Goal: Information Seeking & Learning: Learn about a topic

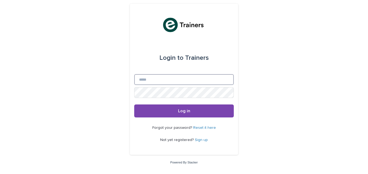
click at [168, 77] on input "Email" at bounding box center [183, 79] width 99 height 11
type input "**********"
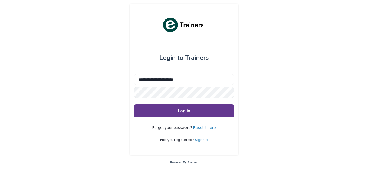
click at [181, 111] on span "Log in" at bounding box center [184, 111] width 12 height 4
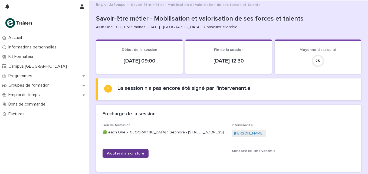
click at [124, 155] on span "Ajouter ma signature" at bounding box center [125, 153] width 37 height 4
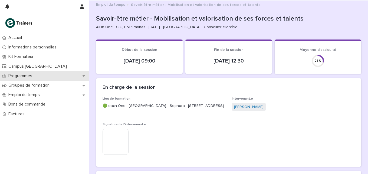
click at [36, 75] on p "Programmes" at bounding box center [21, 75] width 30 height 5
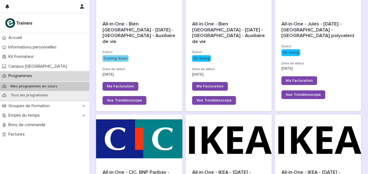
scroll to position [122, 0]
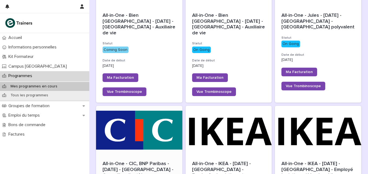
click at [137, 136] on div at bounding box center [139, 130] width 86 height 49
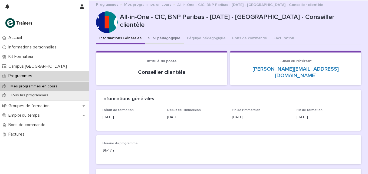
click at [165, 38] on button "Suivi pédagogique" at bounding box center [164, 38] width 39 height 11
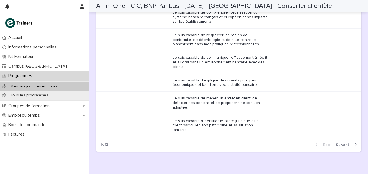
scroll to position [663, 0]
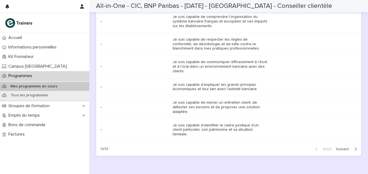
click at [336, 147] on span "Next" at bounding box center [343, 149] width 16 height 4
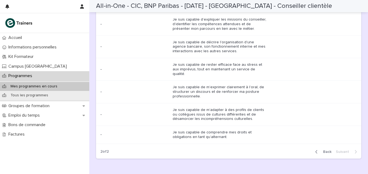
scroll to position [666, 0]
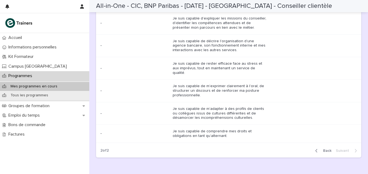
click at [324, 149] on span "Back" at bounding box center [325, 151] width 12 height 4
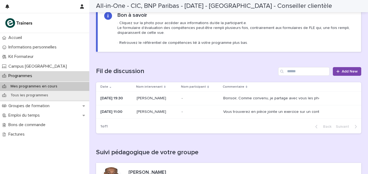
scroll to position [0, 0]
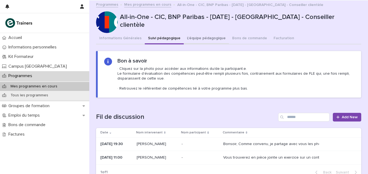
click at [203, 37] on button "L'équipe pédagogique" at bounding box center [206, 38] width 45 height 11
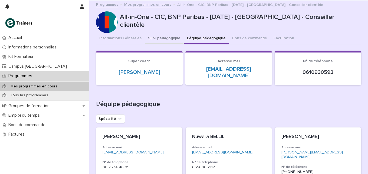
click at [159, 35] on button "Suivi pédagogique" at bounding box center [164, 38] width 39 height 11
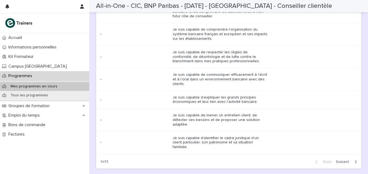
scroll to position [655, 0]
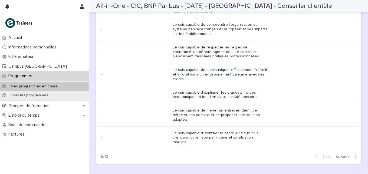
click at [341, 155] on span "Next" at bounding box center [343, 157] width 16 height 4
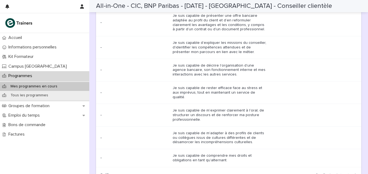
scroll to position [677, 0]
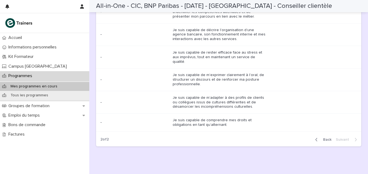
click at [325, 138] on span "Back" at bounding box center [325, 140] width 12 height 4
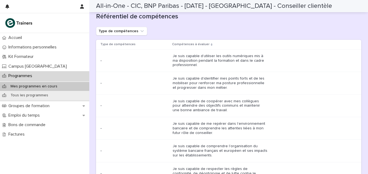
scroll to position [528, 0]
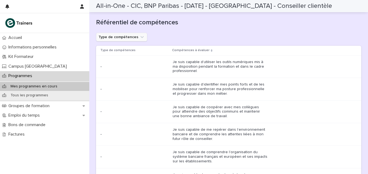
click at [140, 36] on icon "Type de compétences" at bounding box center [141, 37] width 3 height 2
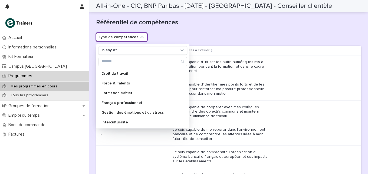
scroll to position [0, 0]
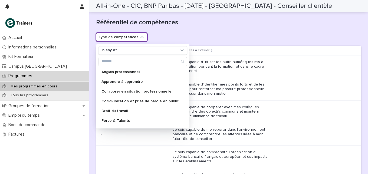
click at [189, 33] on div "Type de compétences is any of [DEMOGRAPHIC_DATA] professionnel Apprendre à appr…" at bounding box center [228, 37] width 265 height 9
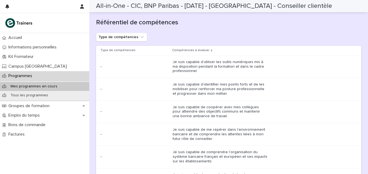
click at [41, 85] on p "Mes programmes en cours" at bounding box center [33, 86] width 55 height 5
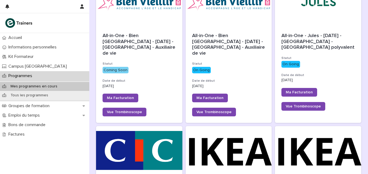
scroll to position [112, 0]
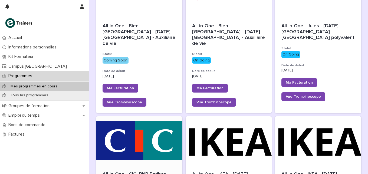
click at [131, 133] on div at bounding box center [139, 140] width 86 height 49
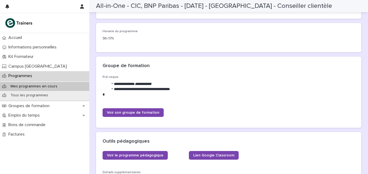
scroll to position [112, 0]
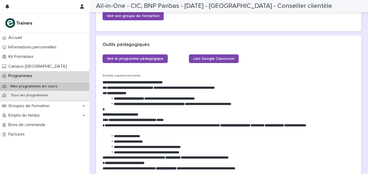
scroll to position [204, 0]
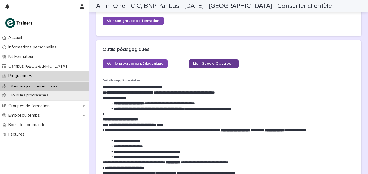
click at [206, 62] on span "Lien Google Classroom" at bounding box center [213, 64] width 41 height 4
click at [156, 48] on div "Outils pédagogiques" at bounding box center [228, 49] width 265 height 19
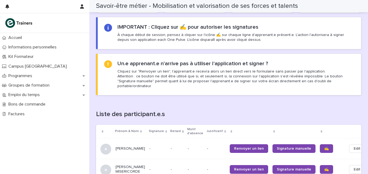
scroll to position [336, 0]
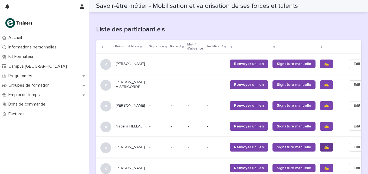
click at [319, 143] on link "✍️" at bounding box center [325, 147] width 13 height 9
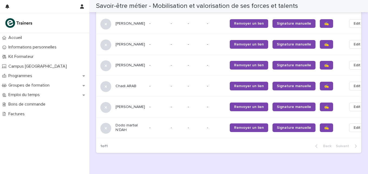
scroll to position [596, 0]
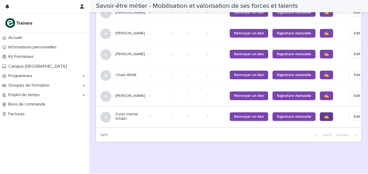
click at [319, 116] on link "✍️" at bounding box center [325, 116] width 13 height 9
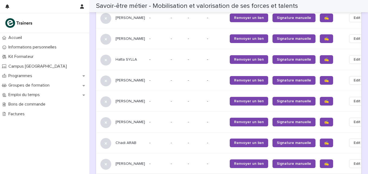
scroll to position [526, 0]
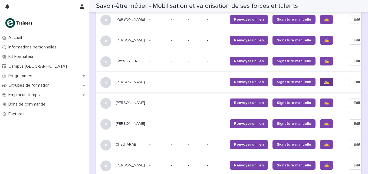
click at [324, 81] on span "✍️" at bounding box center [326, 82] width 5 height 4
click at [324, 59] on span "✍️" at bounding box center [326, 61] width 5 height 4
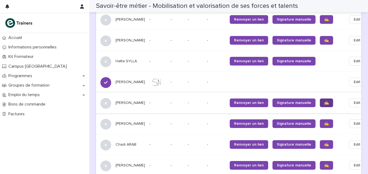
click at [324, 101] on span "✍️" at bounding box center [326, 103] width 5 height 4
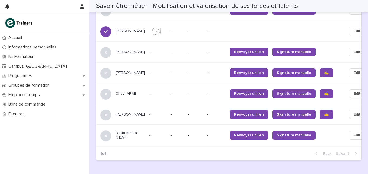
scroll to position [582, 0]
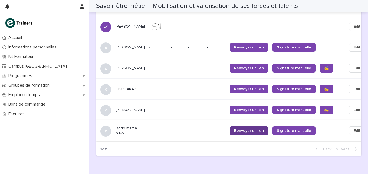
click at [244, 126] on link "Renvoyer un lien" at bounding box center [248, 130] width 38 height 9
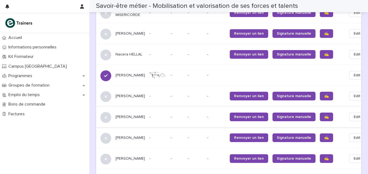
scroll to position [410, 0]
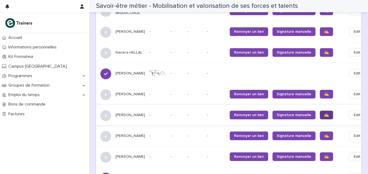
click at [324, 113] on span "✍️" at bounding box center [326, 115] width 5 height 4
click at [324, 30] on span "✍️" at bounding box center [326, 32] width 5 height 4
click at [324, 92] on span "✍️" at bounding box center [326, 94] width 5 height 4
click at [324, 155] on span "✍️" at bounding box center [326, 157] width 5 height 4
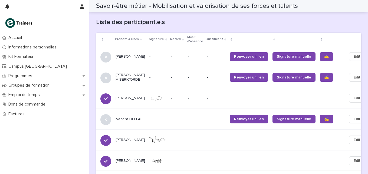
scroll to position [342, 0]
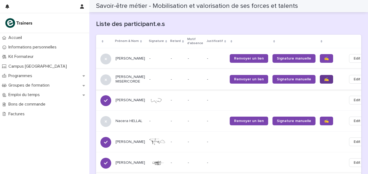
click at [319, 75] on link "✍️" at bounding box center [325, 79] width 13 height 9
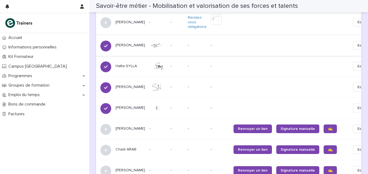
scroll to position [538, 0]
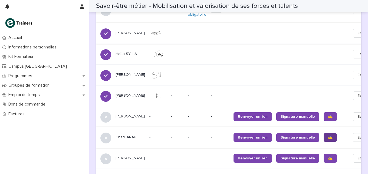
click at [328, 135] on span "✍️" at bounding box center [330, 137] width 5 height 4
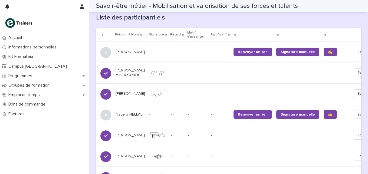
scroll to position [500, 0]
